Goal: Task Accomplishment & Management: Manage account settings

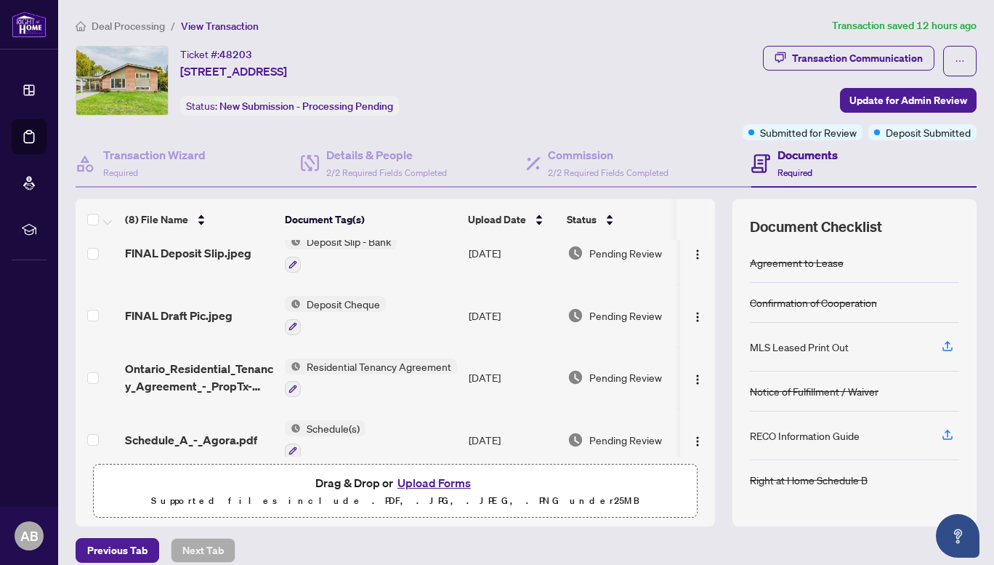
scroll to position [218, 0]
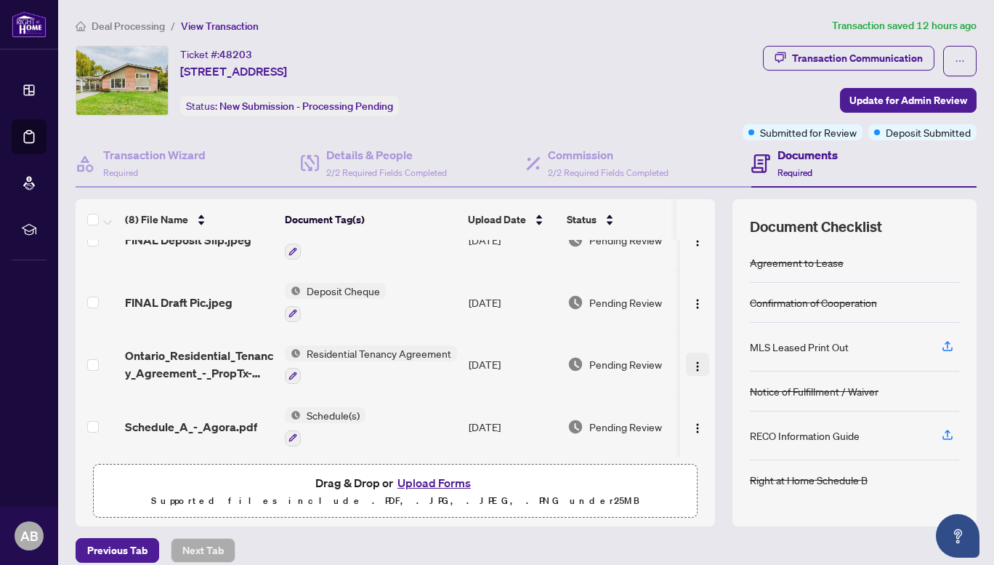
click at [692, 363] on img "button" at bounding box center [698, 366] width 12 height 12
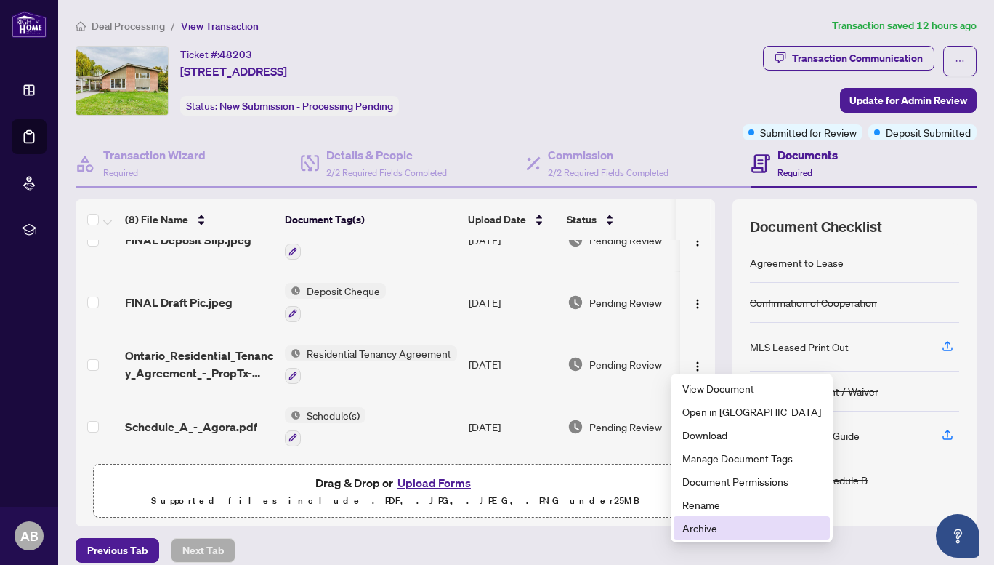
click at [710, 521] on span "Archive" at bounding box center [751, 528] width 139 height 16
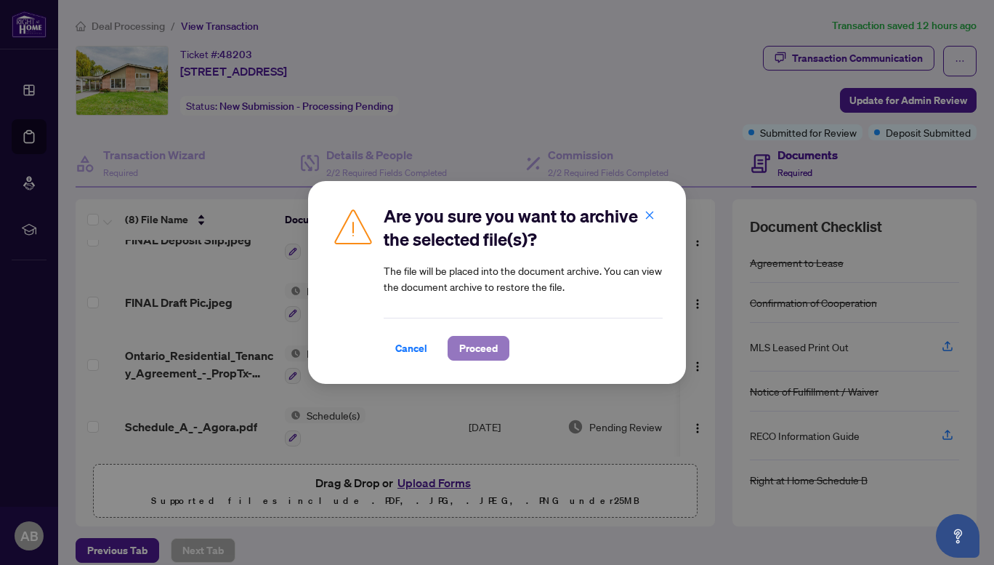
click at [475, 347] on span "Proceed" at bounding box center [478, 347] width 39 height 23
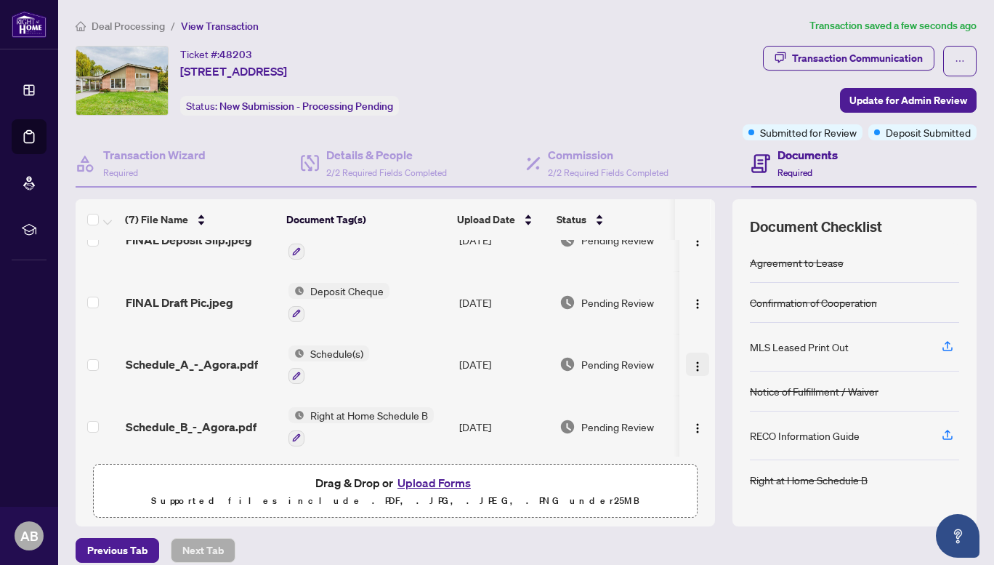
click at [692, 361] on img "button" at bounding box center [698, 366] width 12 height 12
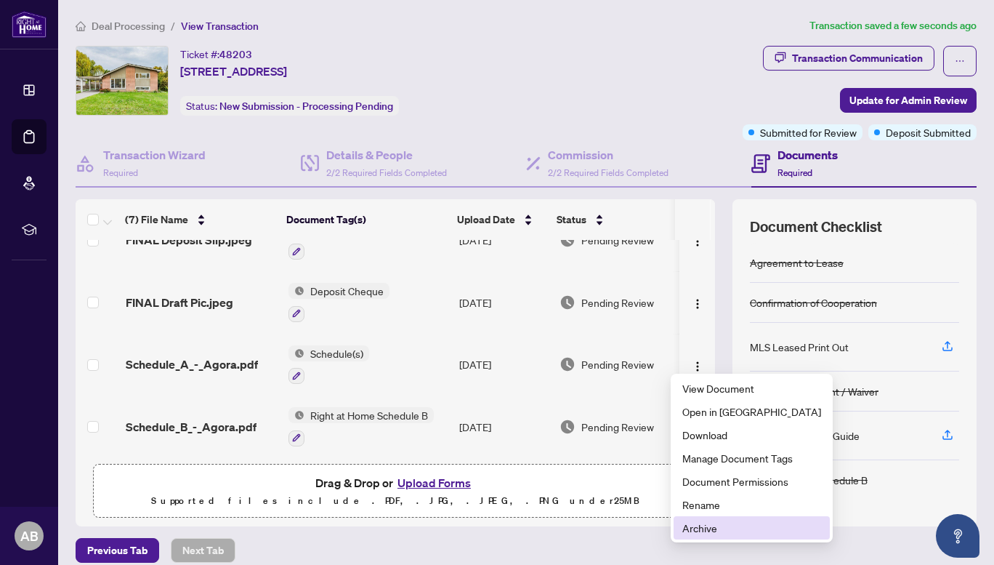
click at [705, 522] on span "Archive" at bounding box center [751, 528] width 139 height 16
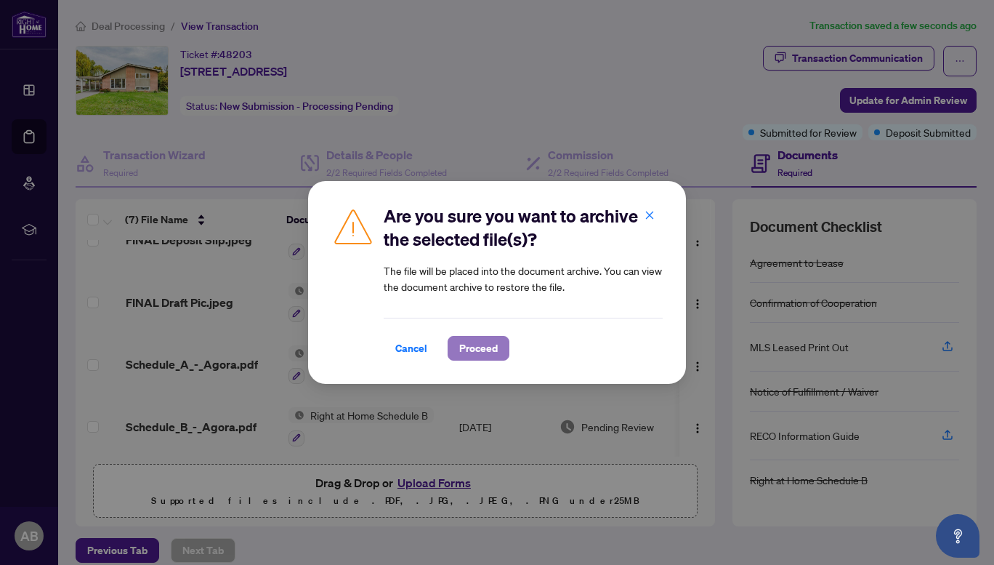
click at [477, 353] on span "Proceed" at bounding box center [478, 347] width 39 height 23
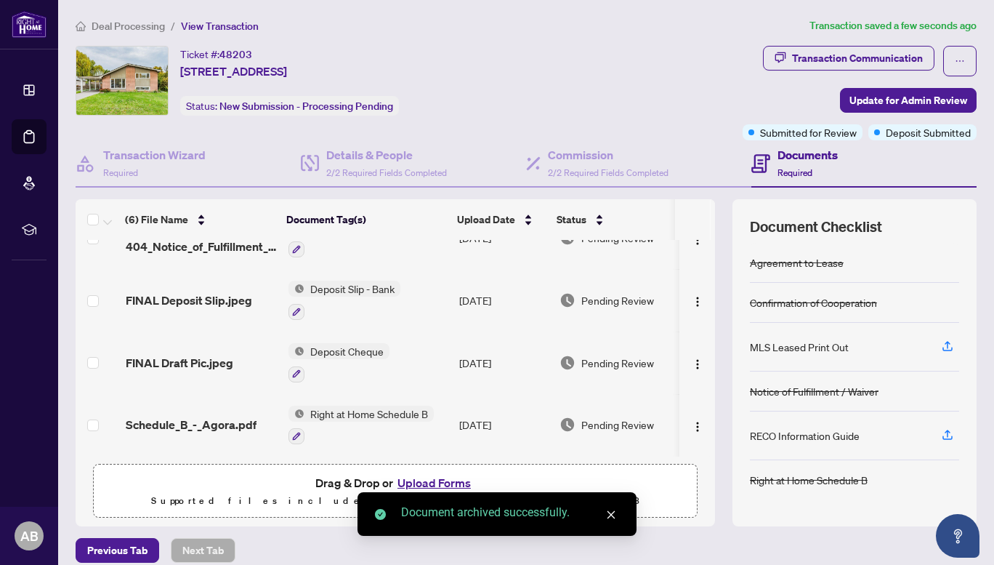
scroll to position [158, 0]
click at [445, 480] on button "Upload Forms" at bounding box center [434, 482] width 82 height 19
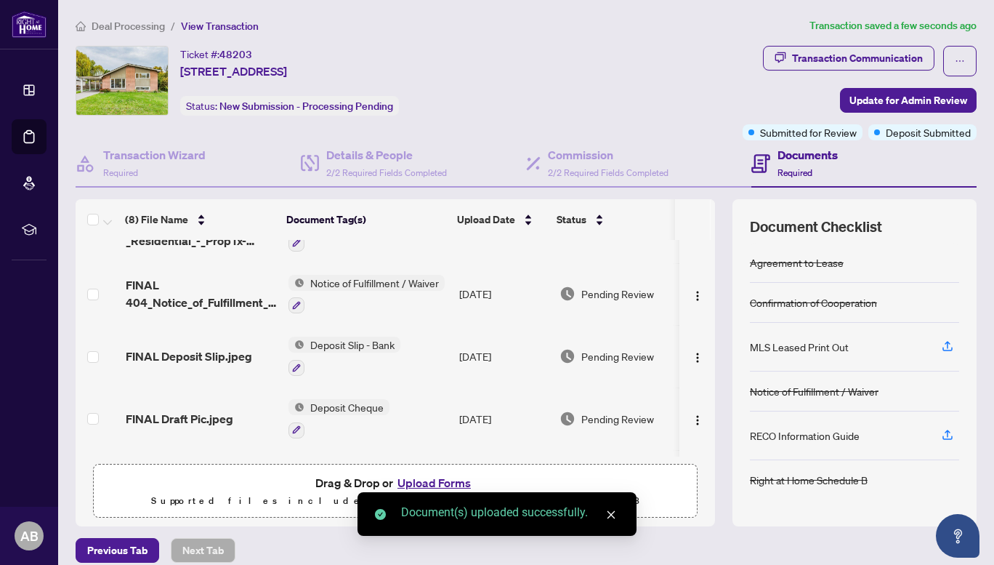
scroll to position [0, 0]
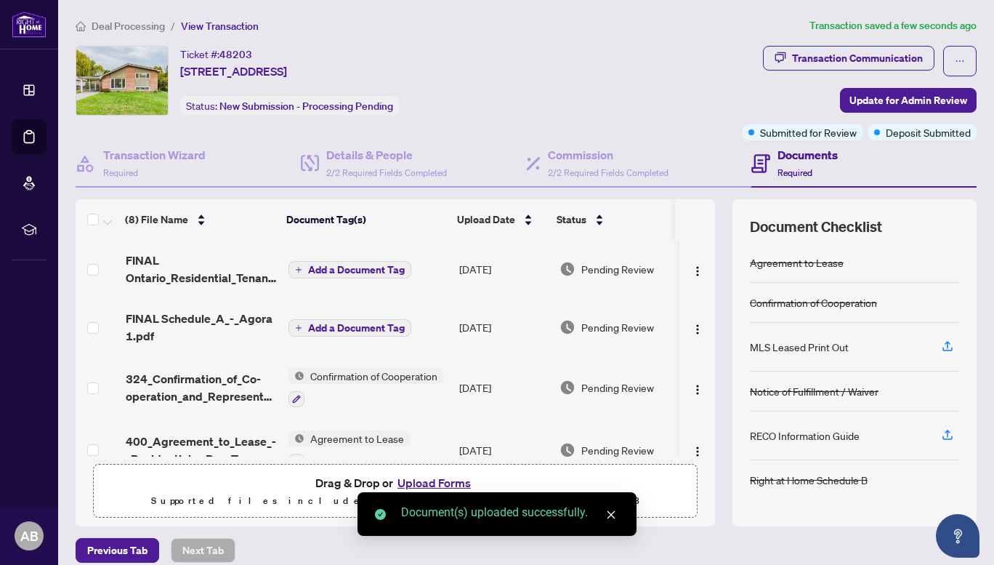
click at [353, 325] on span "Add a Document Tag" at bounding box center [356, 328] width 97 height 10
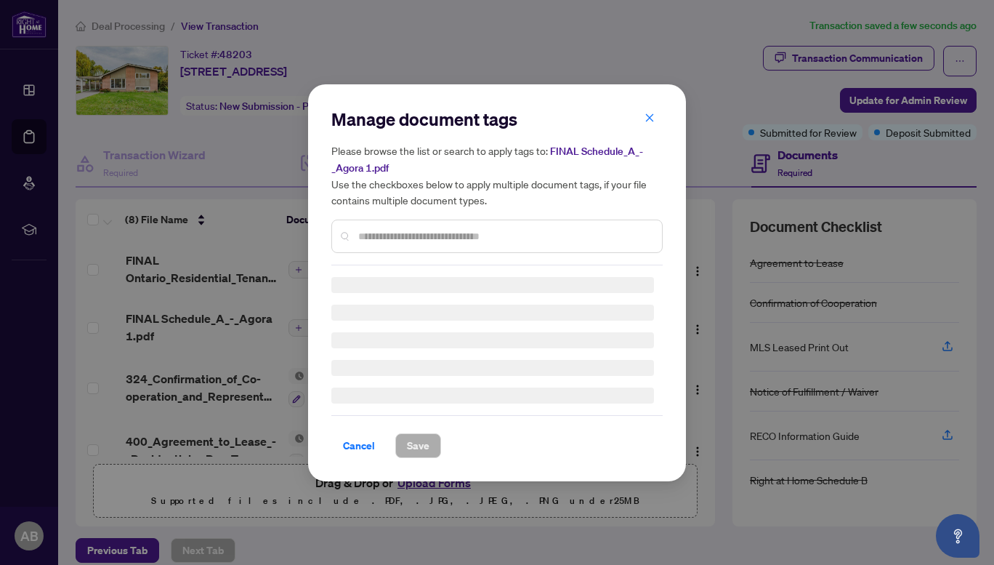
click at [405, 230] on div "Manage document tags Please browse the list or search to apply tags to: FINAL S…" at bounding box center [496, 187] width 331 height 158
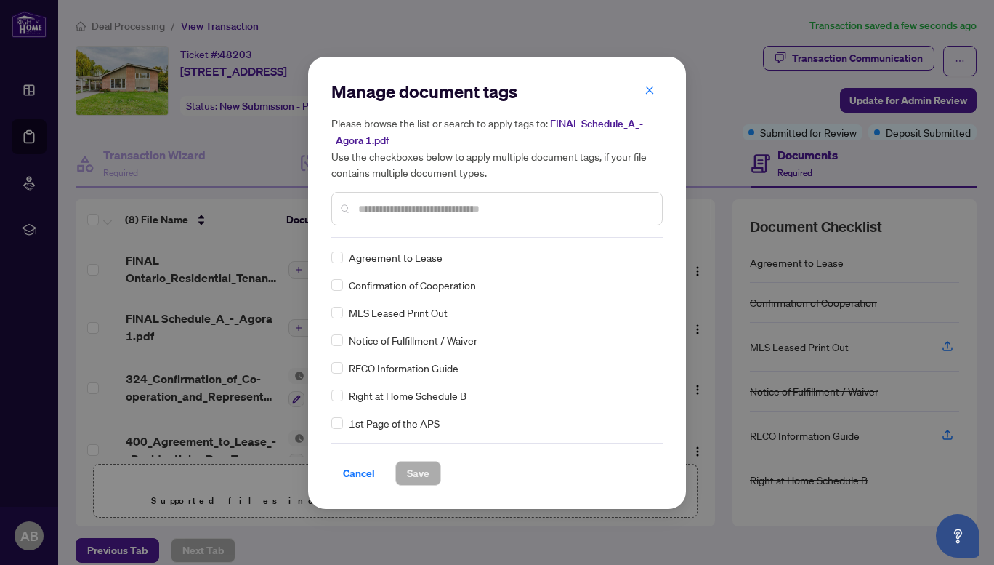
click at [374, 206] on input "text" at bounding box center [504, 209] width 292 height 16
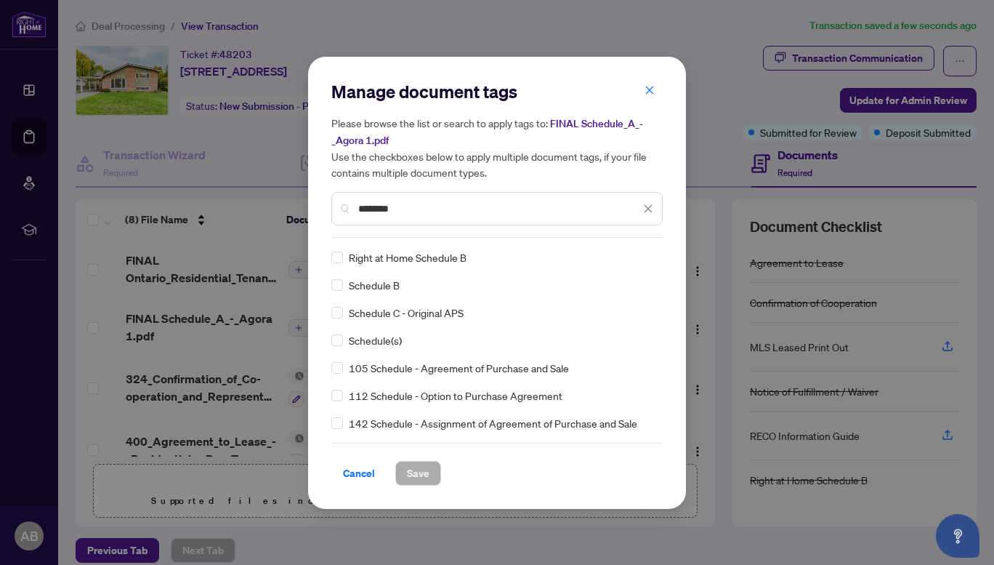
type input "********"
click at [415, 473] on span "Save" at bounding box center [418, 472] width 23 height 23
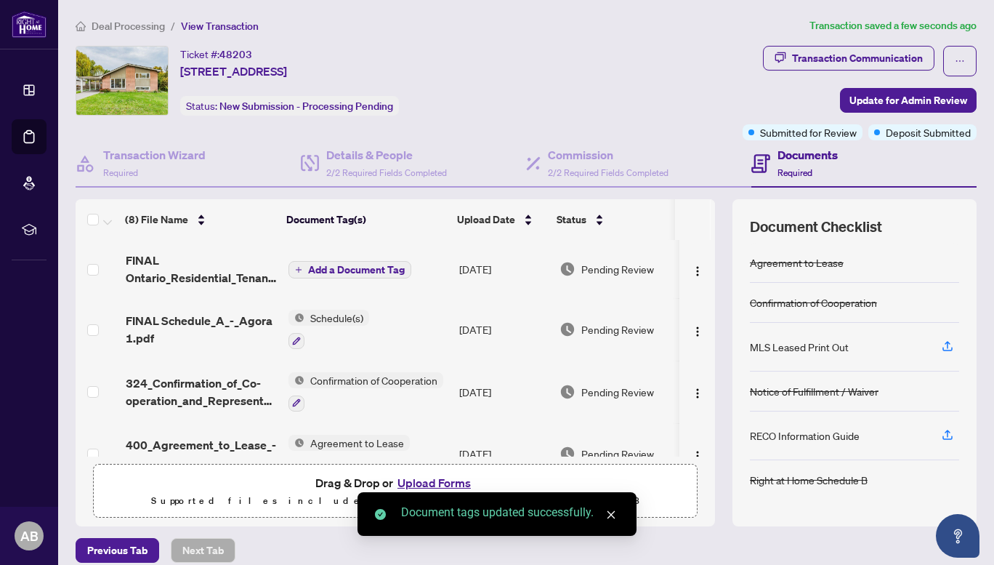
click at [328, 269] on span "Add a Document Tag" at bounding box center [356, 270] width 97 height 10
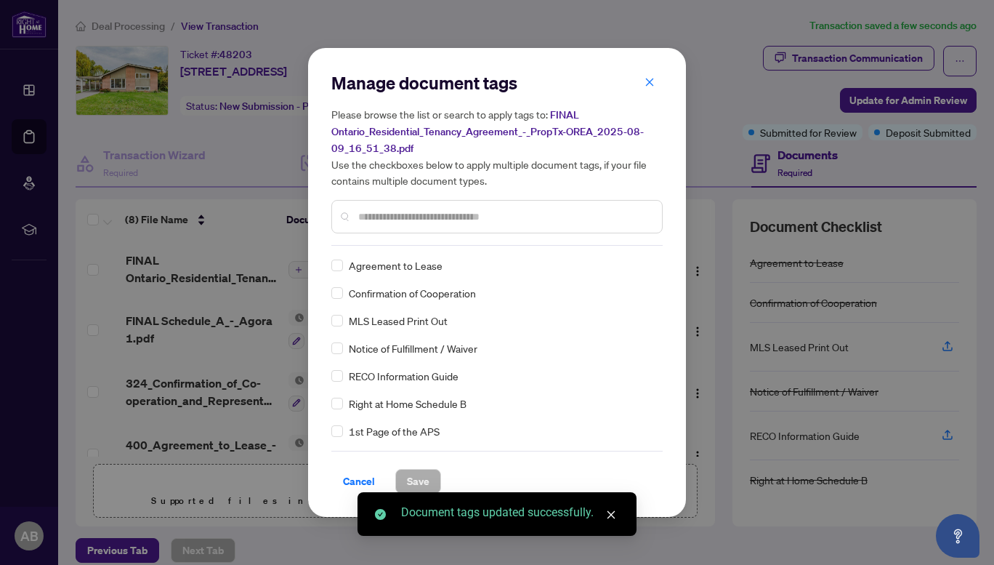
click at [382, 238] on div "Manage document tags Please browse the list or search to apply tags to: FINAL O…" at bounding box center [496, 158] width 331 height 174
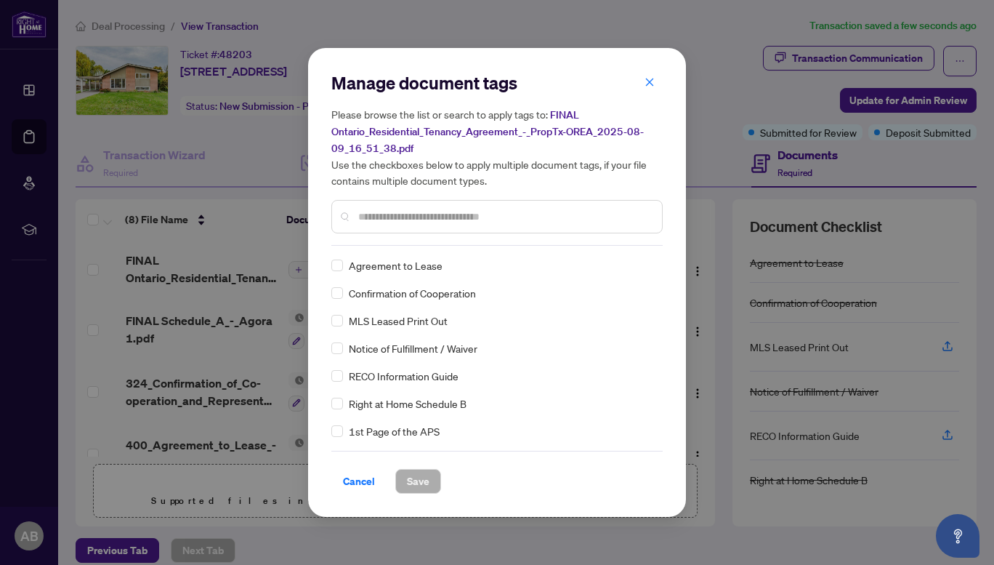
click at [383, 219] on input "text" at bounding box center [504, 217] width 292 height 16
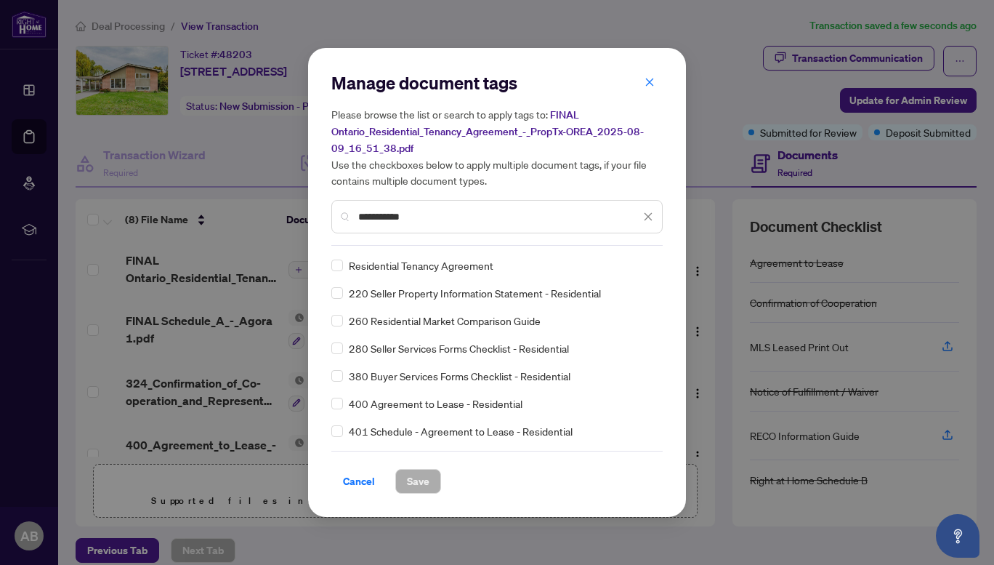
type input "**********"
click at [330, 263] on div "**********" at bounding box center [497, 282] width 378 height 469
click at [416, 477] on span "Save" at bounding box center [418, 480] width 23 height 23
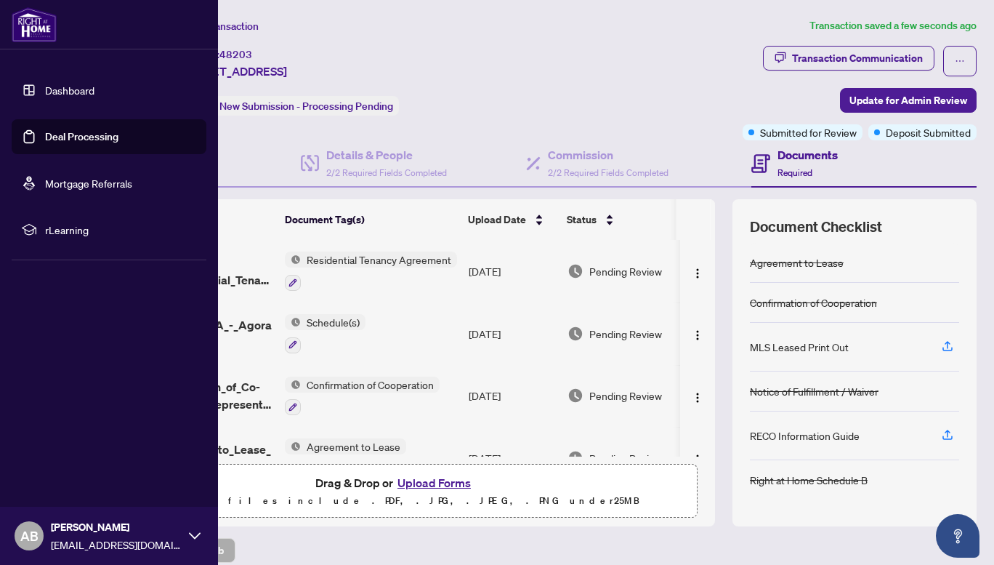
click at [70, 140] on link "Deal Processing" at bounding box center [81, 136] width 73 height 13
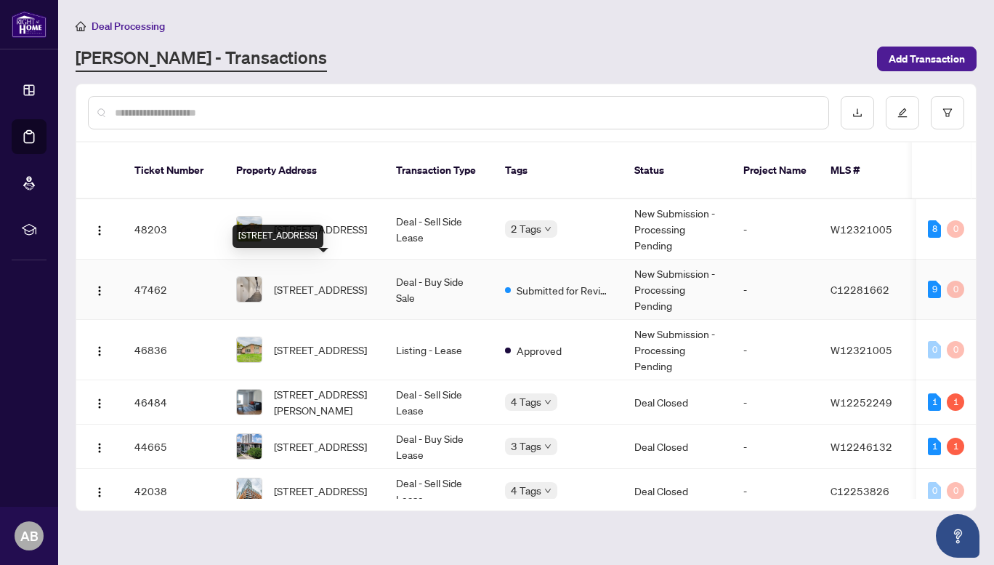
click at [307, 281] on span "[STREET_ADDRESS]" at bounding box center [320, 289] width 93 height 16
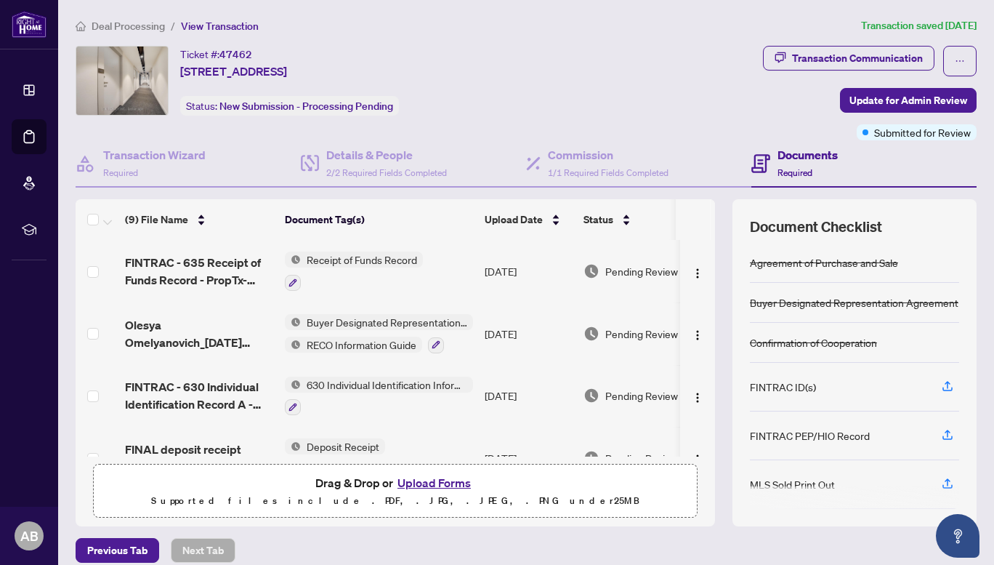
click at [416, 486] on button "Upload Forms" at bounding box center [434, 482] width 82 height 19
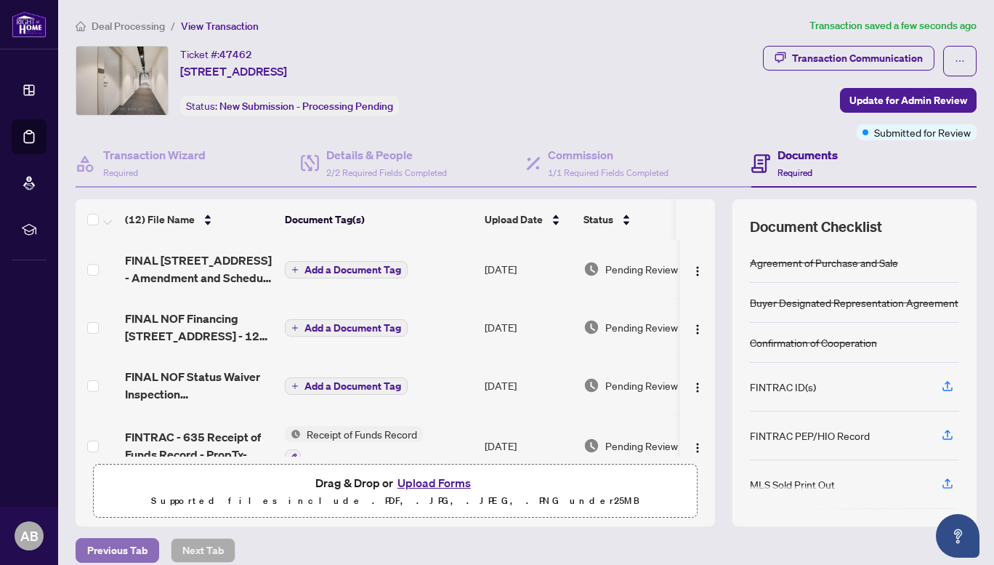
click at [121, 543] on span "Previous Tab" at bounding box center [117, 549] width 60 height 23
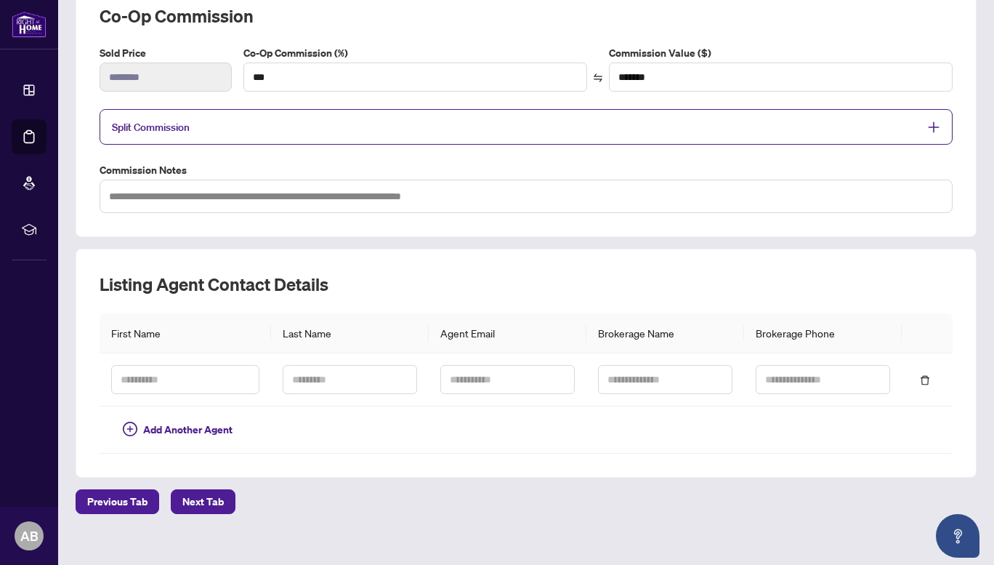
scroll to position [234, 0]
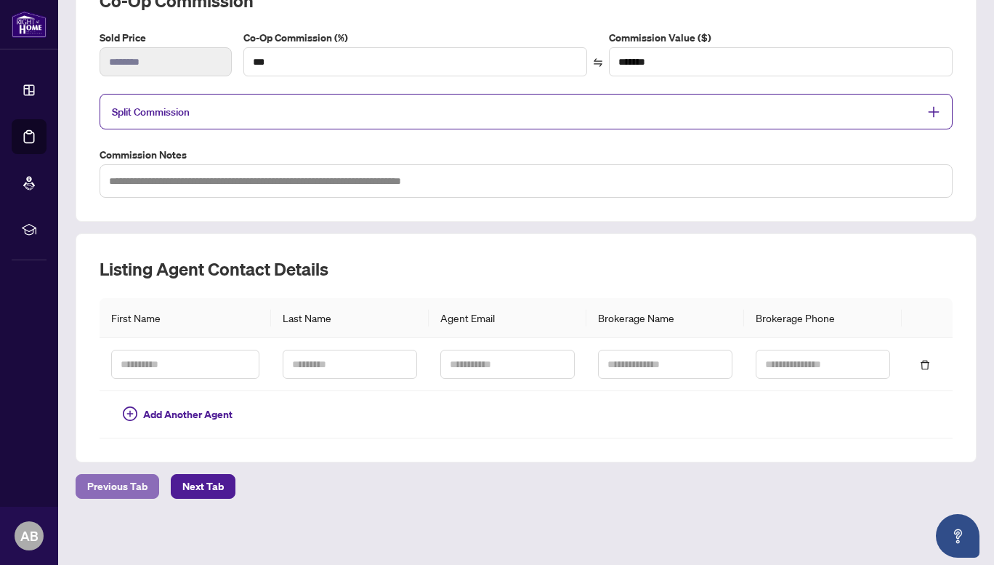
click at [124, 480] on span "Previous Tab" at bounding box center [117, 486] width 60 height 23
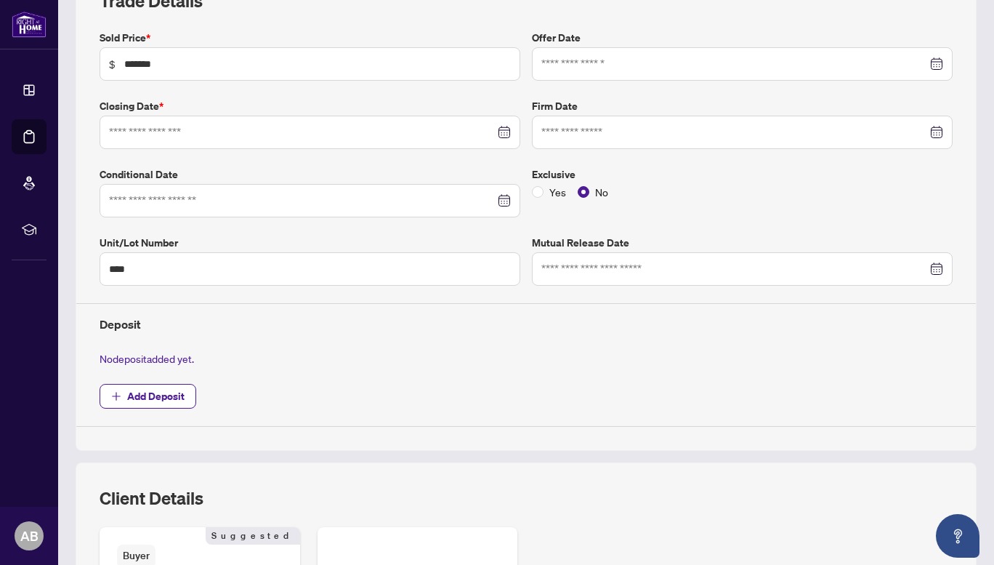
type input "**********"
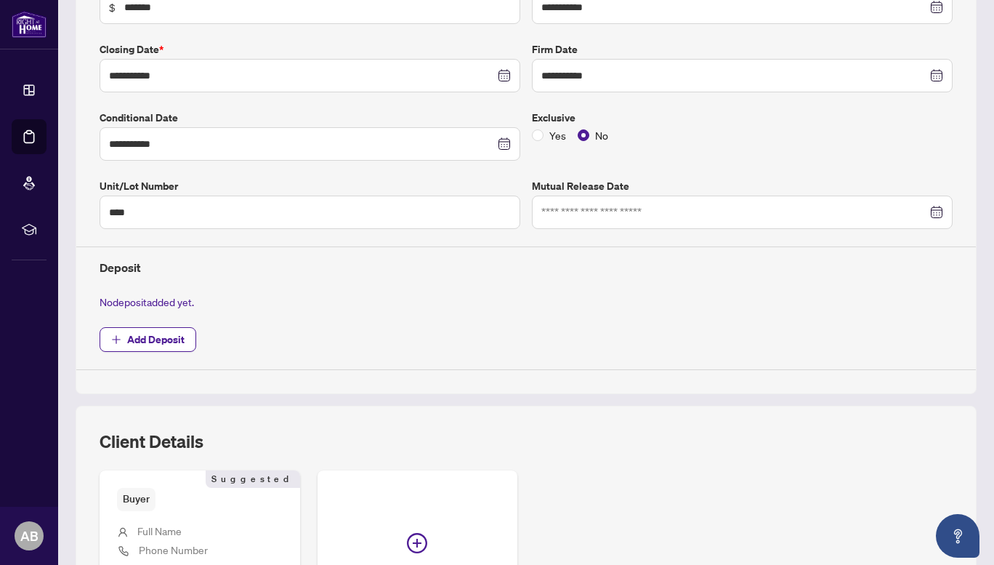
scroll to position [504, 0]
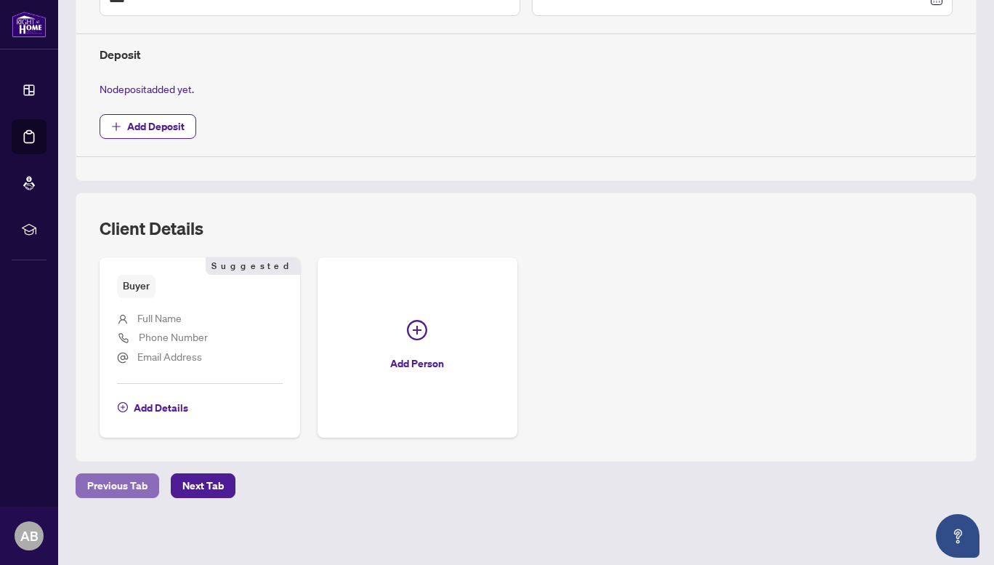
click at [134, 483] on span "Previous Tab" at bounding box center [117, 485] width 60 height 23
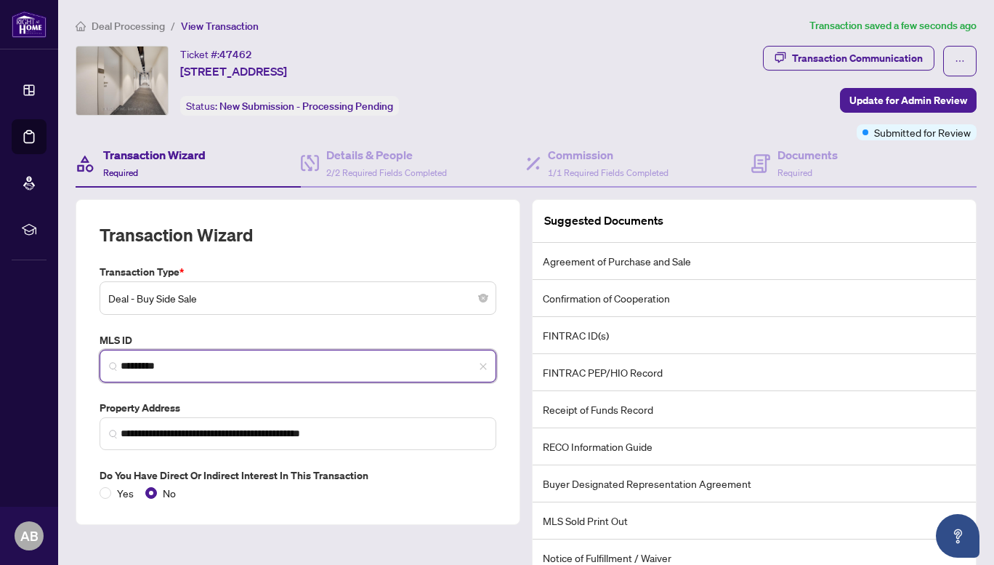
drag, startPoint x: 187, startPoint y: 366, endPoint x: 117, endPoint y: 370, distance: 70.6
click at [117, 370] on span "*********" at bounding box center [298, 366] width 397 height 33
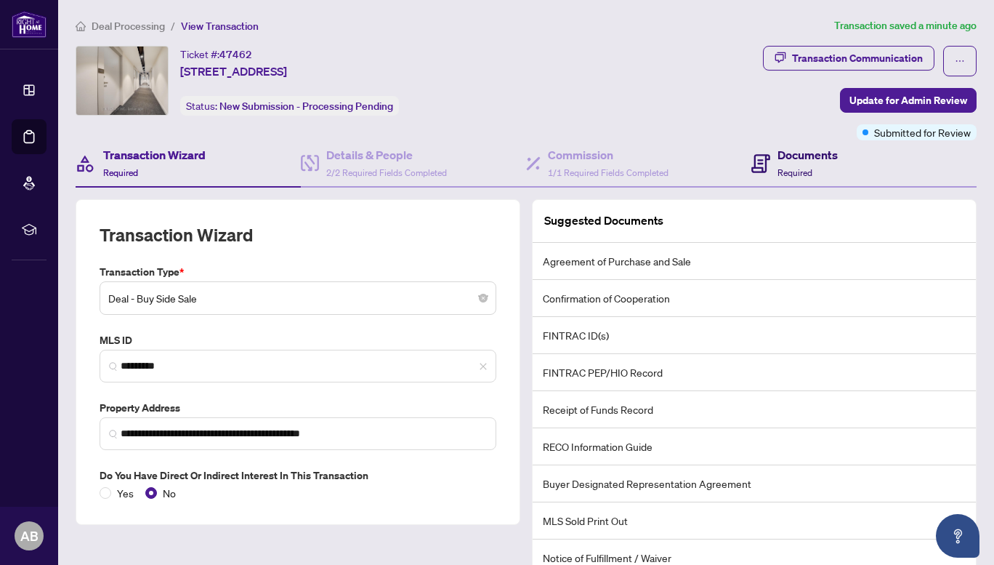
click at [780, 167] on span "Required" at bounding box center [795, 172] width 35 height 11
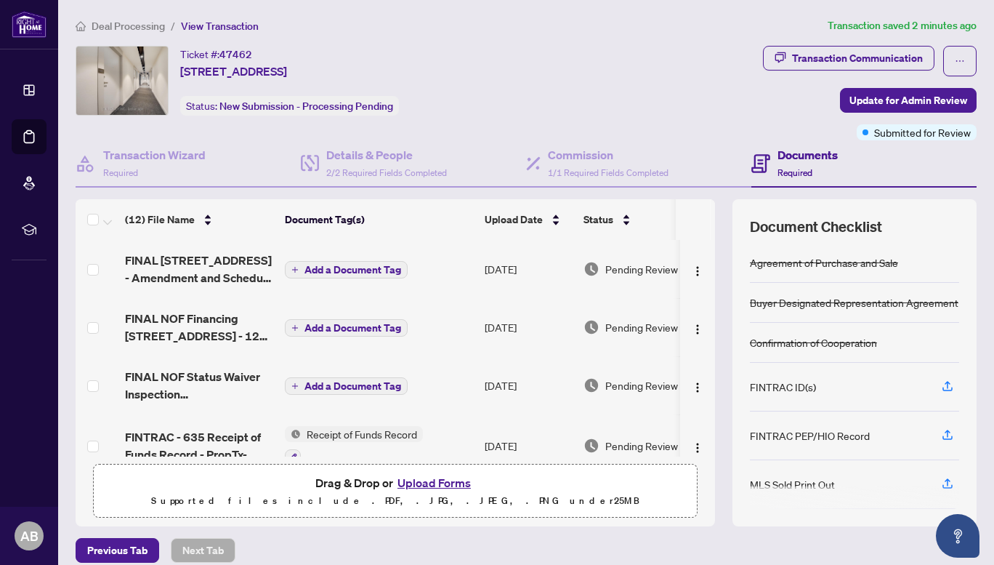
click at [420, 481] on button "Upload Forms" at bounding box center [434, 482] width 82 height 19
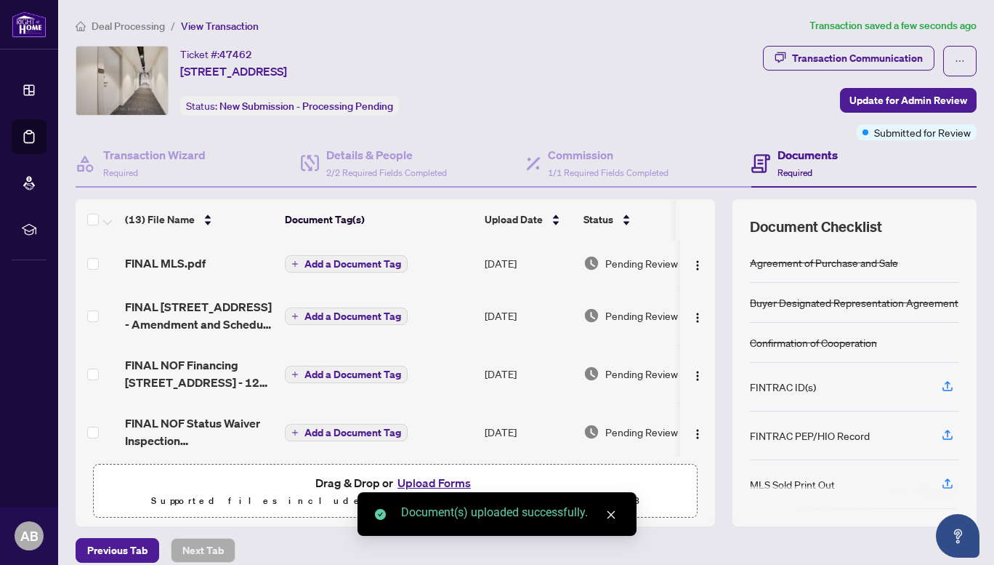
click at [350, 262] on span "Add a Document Tag" at bounding box center [352, 264] width 97 height 10
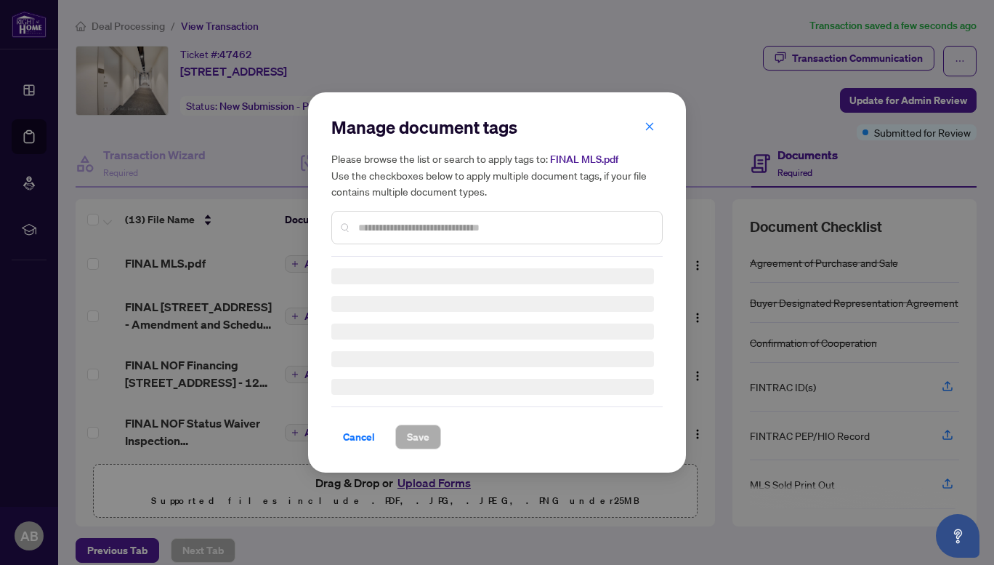
click at [382, 220] on div "Manage document tags Please browse the list or search to apply tags to: FINAL M…" at bounding box center [496, 186] width 331 height 141
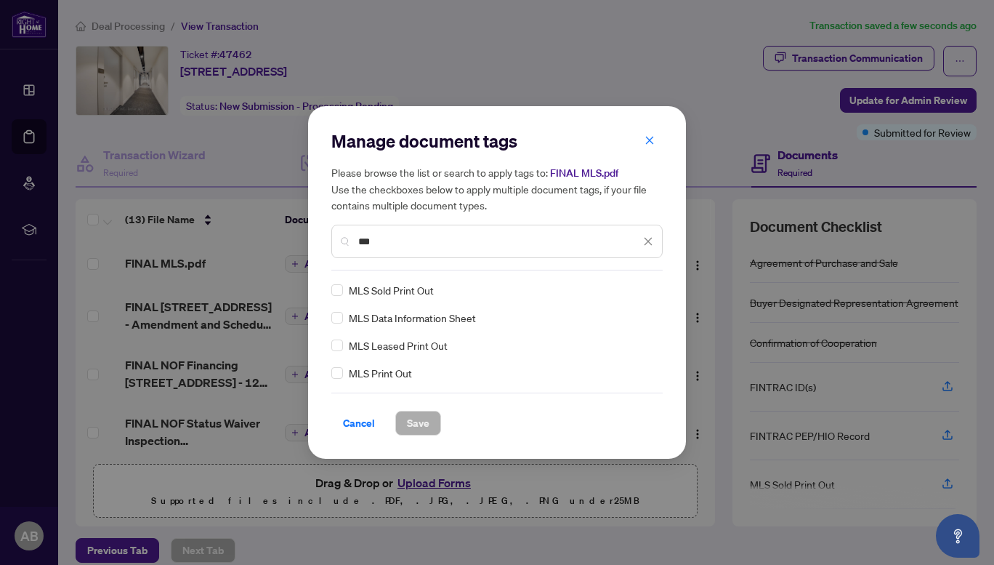
type input "***"
click at [424, 423] on span "Save" at bounding box center [418, 422] width 23 height 23
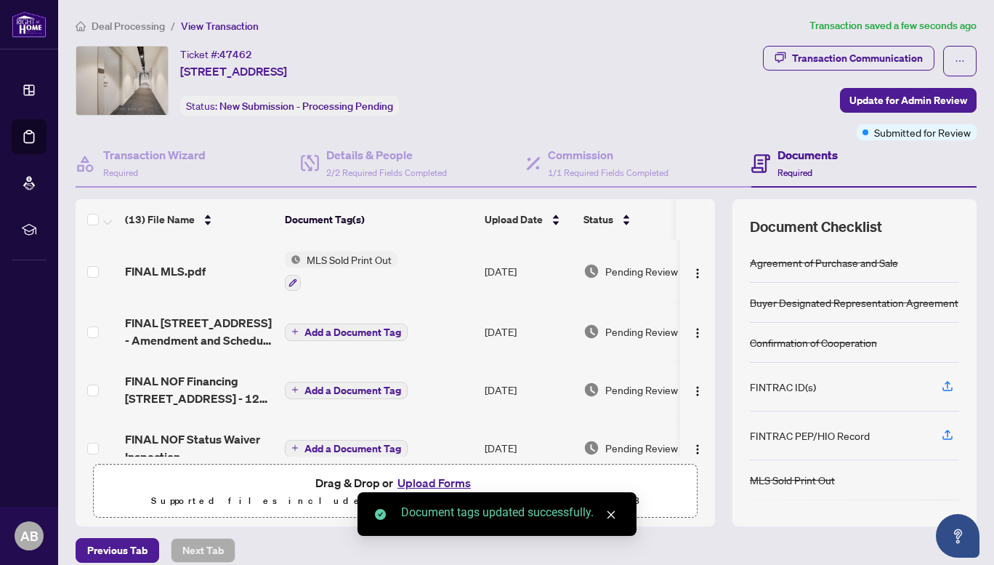
click at [331, 331] on span "Add a Document Tag" at bounding box center [352, 332] width 97 height 10
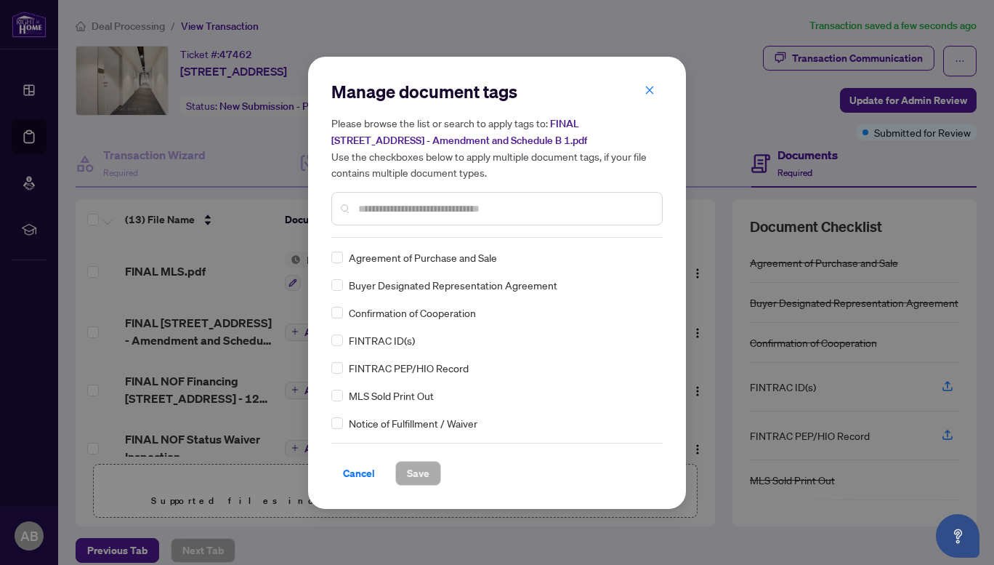
click at [384, 210] on input "text" at bounding box center [504, 209] width 292 height 16
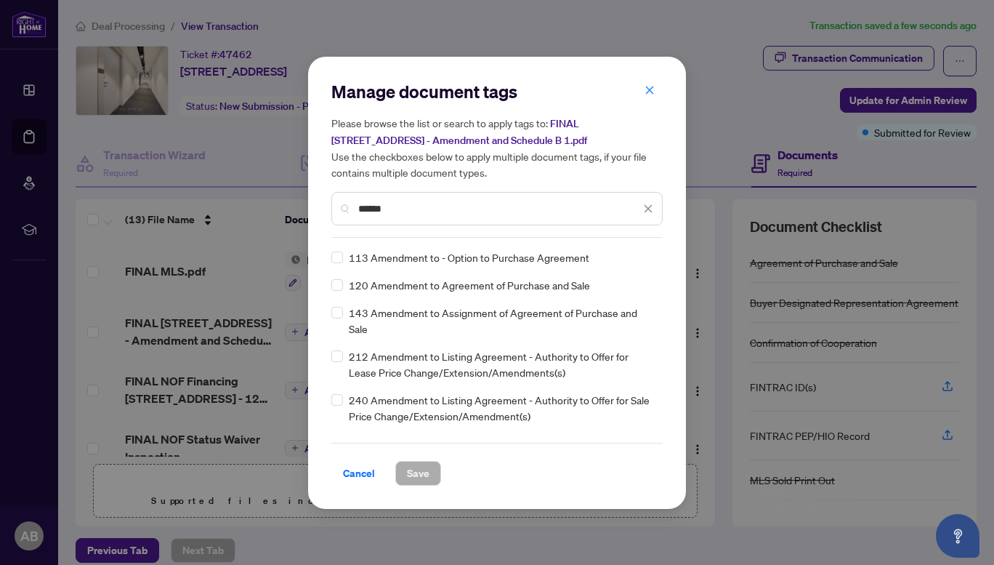
type input "******"
click at [415, 468] on span "Save" at bounding box center [418, 472] width 23 height 23
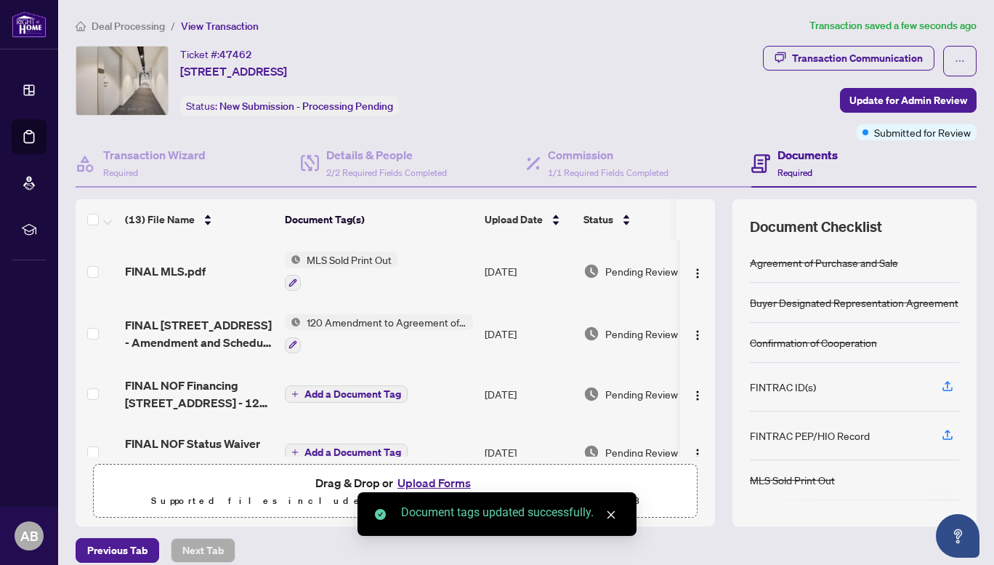
click at [331, 392] on span "Add a Document Tag" at bounding box center [352, 394] width 97 height 10
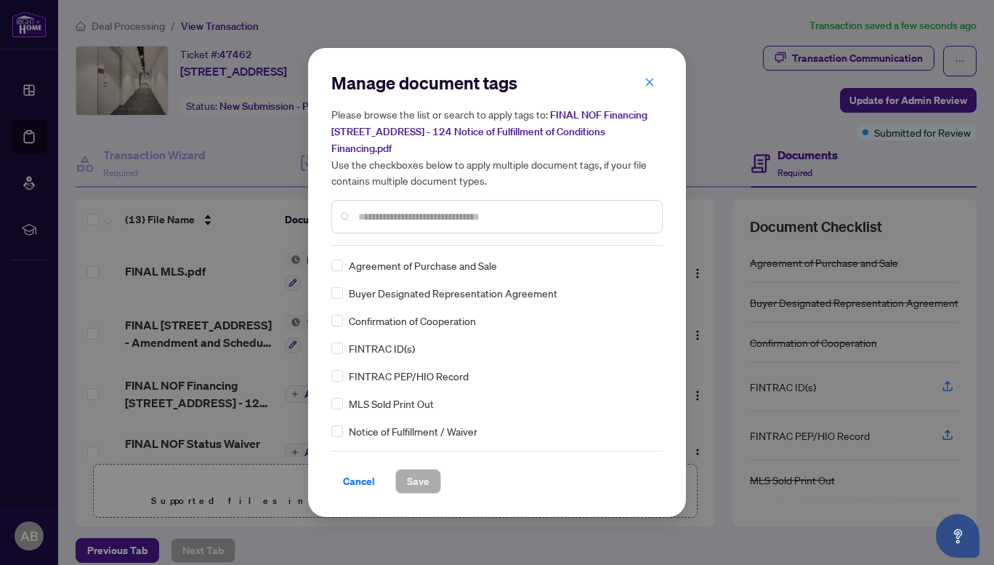
click at [383, 219] on input "text" at bounding box center [504, 217] width 292 height 16
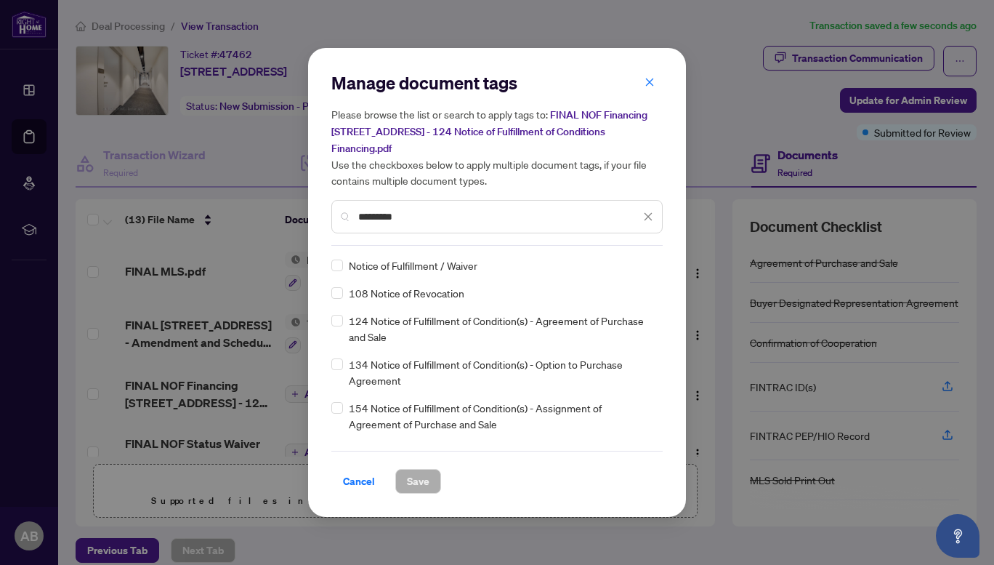
type input "*********"
click at [413, 480] on span "Save" at bounding box center [418, 480] width 23 height 23
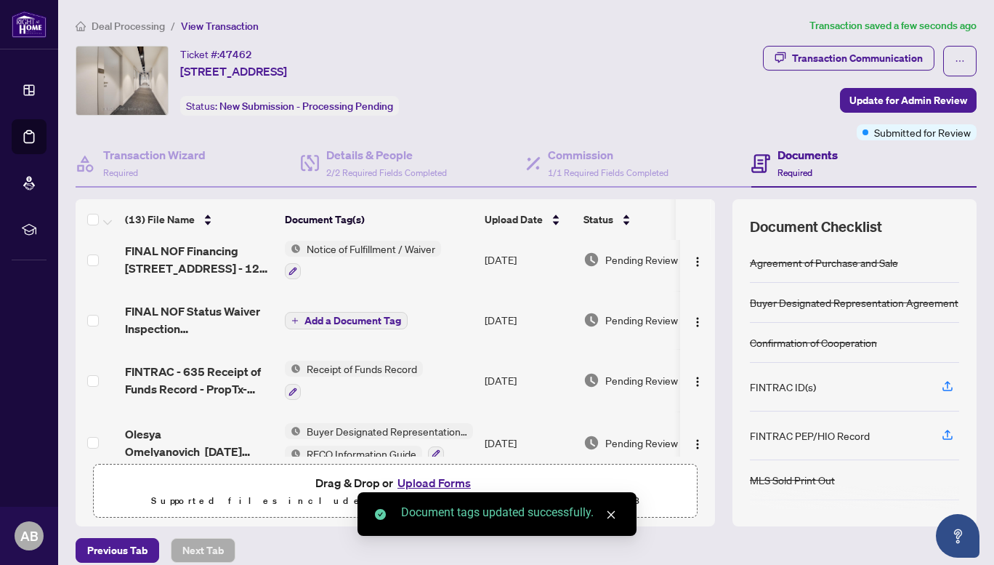
scroll to position [145, 0]
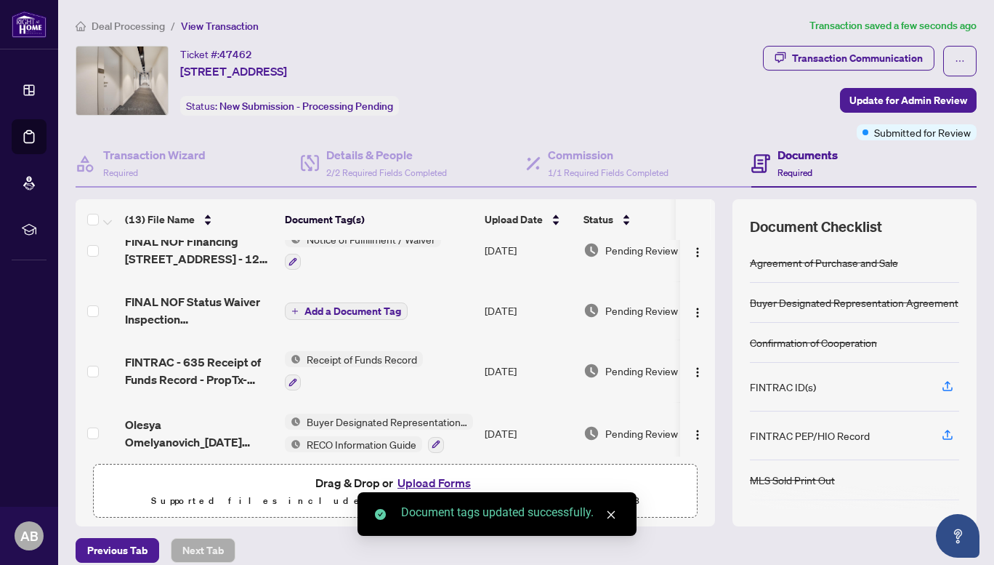
click at [338, 308] on span "Add a Document Tag" at bounding box center [352, 311] width 97 height 10
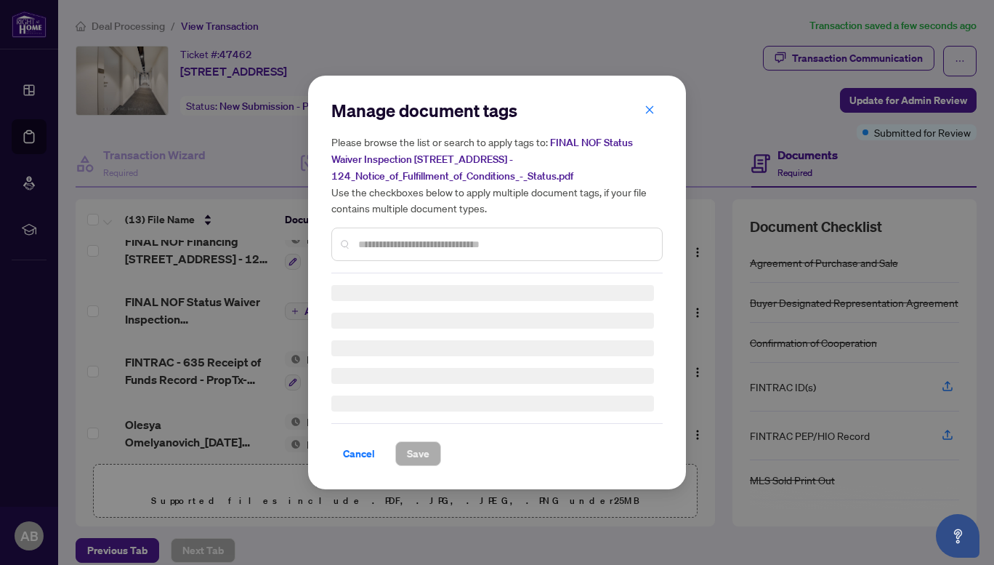
click at [379, 244] on div "Manage document tags Please browse the list or search to apply tags to: FINAL N…" at bounding box center [496, 186] width 331 height 174
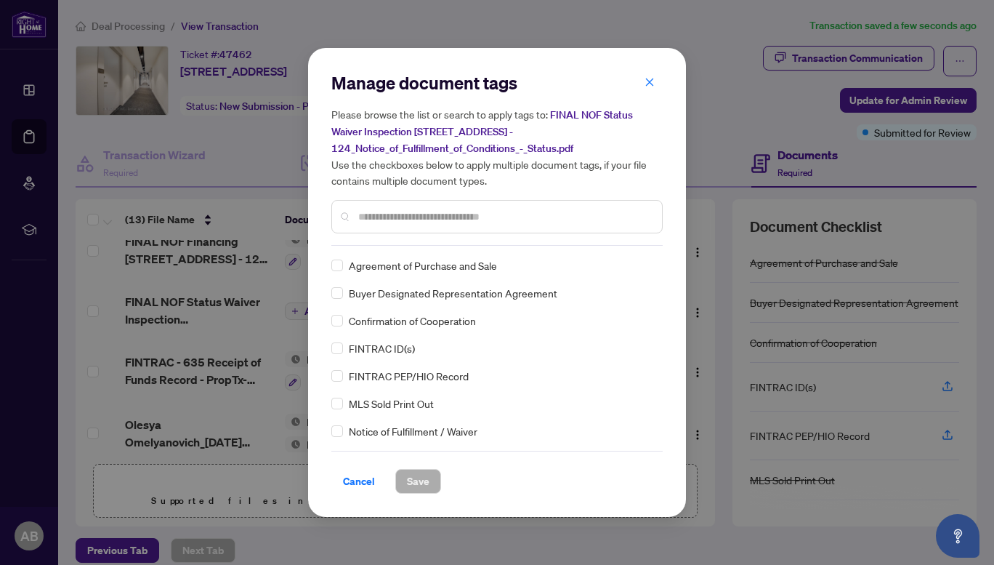
click at [384, 217] on input "text" at bounding box center [504, 217] width 292 height 16
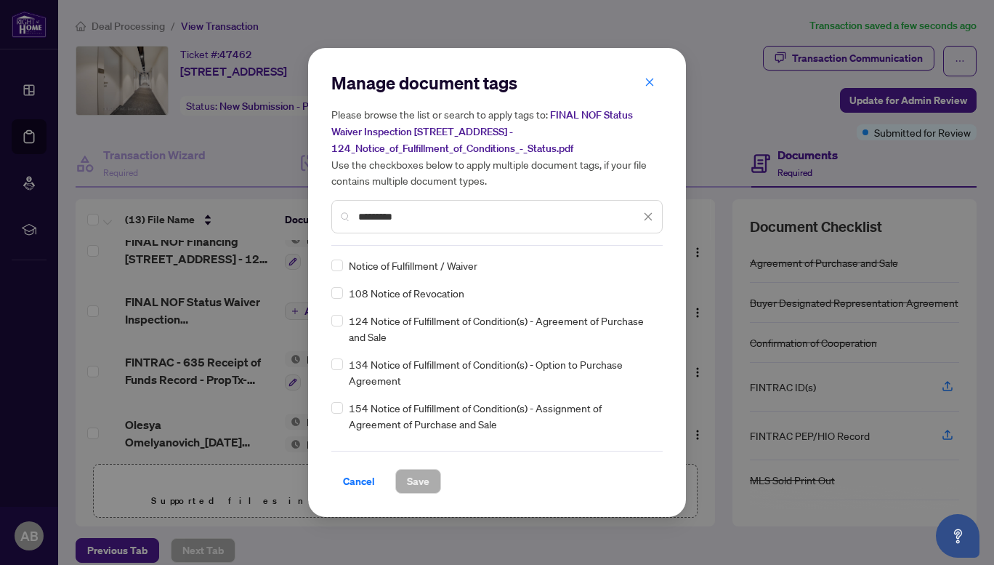
type input "*********"
click at [424, 477] on span "Save" at bounding box center [418, 480] width 23 height 23
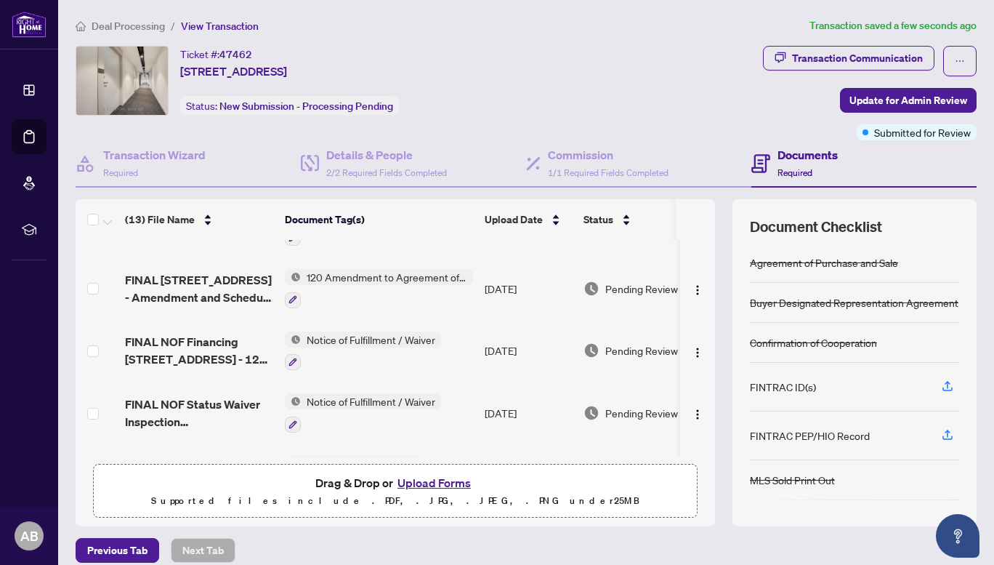
scroll to position [0, 0]
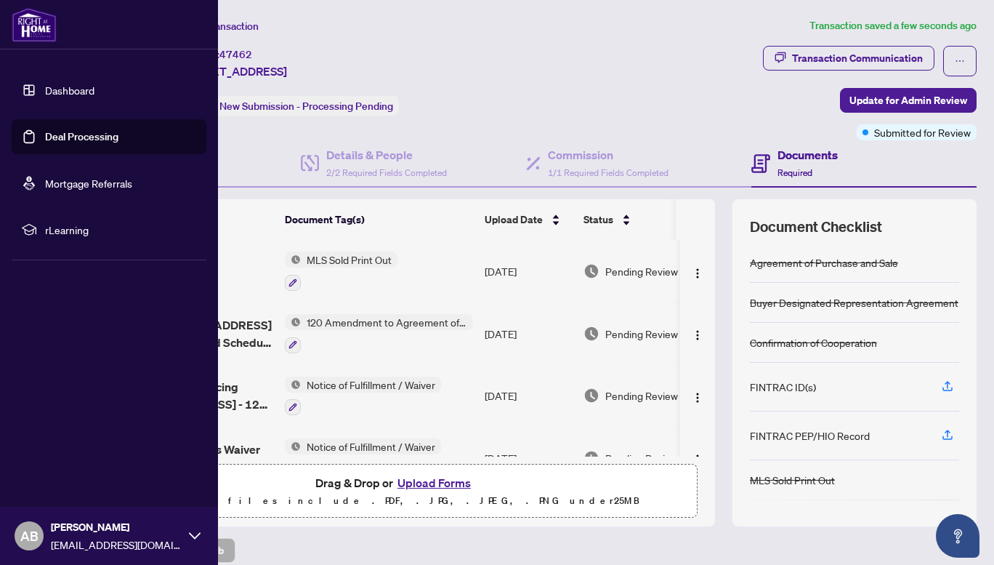
click at [59, 140] on link "Deal Processing" at bounding box center [81, 136] width 73 height 13
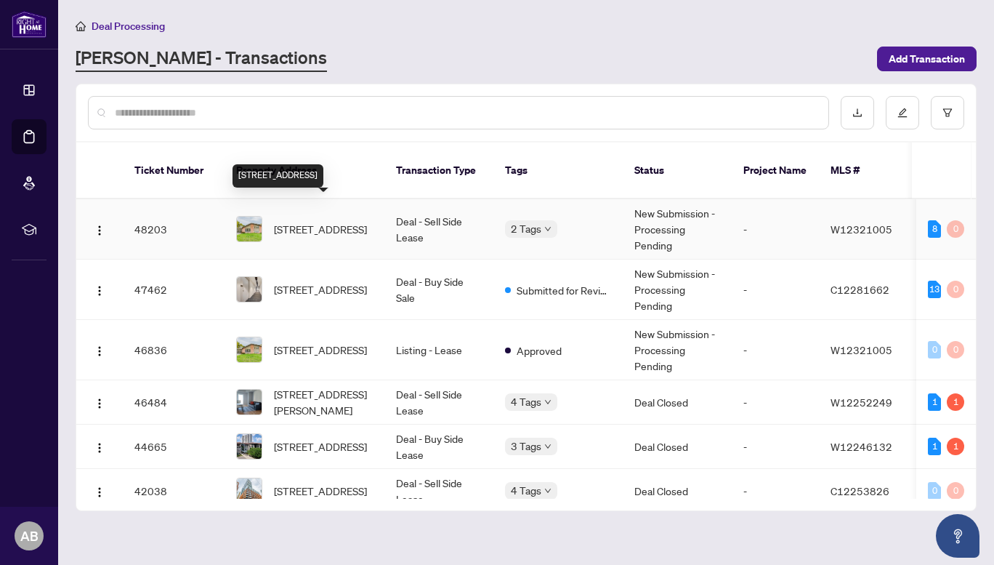
click at [331, 224] on span "[STREET_ADDRESS]" at bounding box center [320, 229] width 93 height 16
